Goal: Transaction & Acquisition: Obtain resource

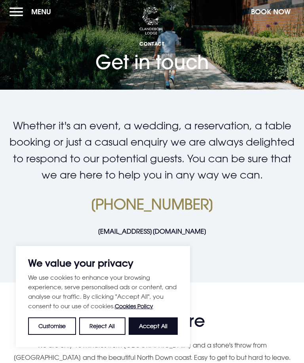
scroll to position [2, 0]
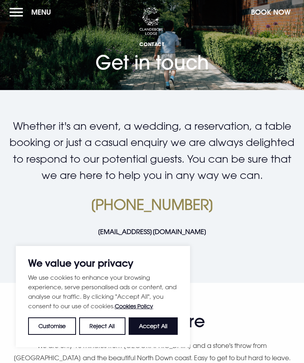
click at [160, 327] on button "Accept All" at bounding box center [153, 325] width 49 height 17
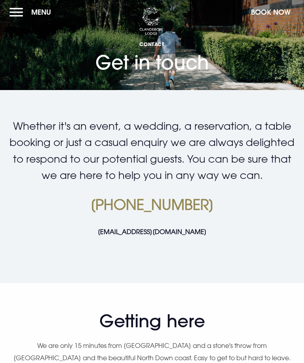
checkbox input "true"
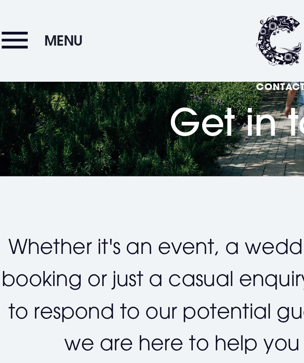
scroll to position [292, 0]
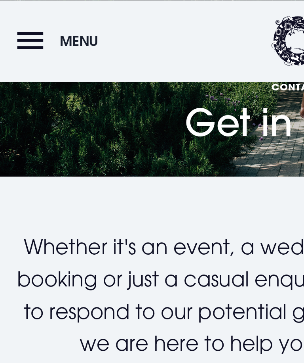
click at [37, 22] on span "Menu" at bounding box center [41, 20] width 20 height 9
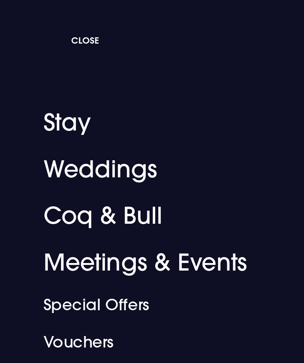
scroll to position [292, 0]
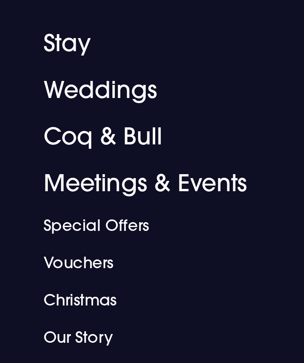
click at [73, 98] on link "Coq & Bull" at bounding box center [85, 110] width 125 height 24
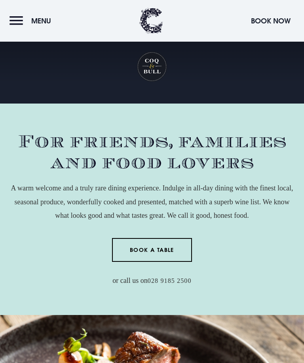
scroll to position [980, 0]
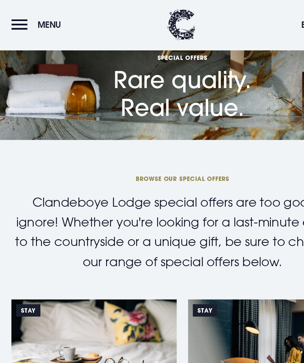
click at [36, 21] on span "Menu" at bounding box center [41, 20] width 20 height 9
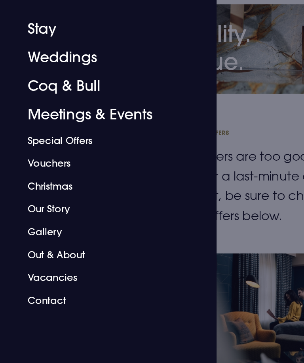
scroll to position [602, 0]
click at [235, 46] on div at bounding box center [152, 181] width 304 height 363
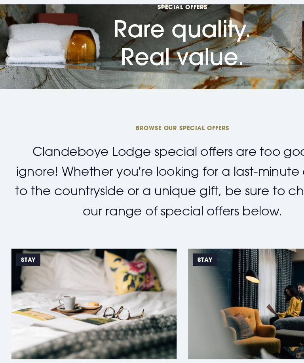
scroll to position [0, 0]
